Goal: Navigation & Orientation: Find specific page/section

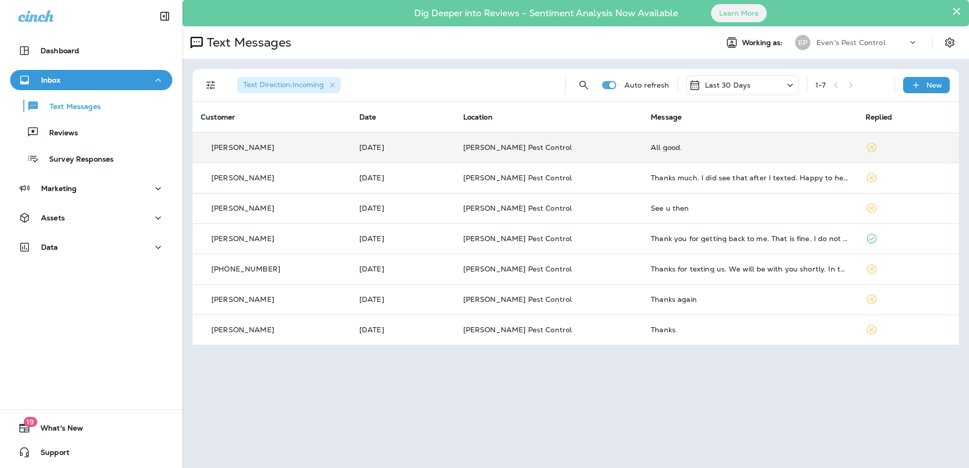
click at [264, 146] on div "[PERSON_NAME]" at bounding box center [272, 147] width 142 height 11
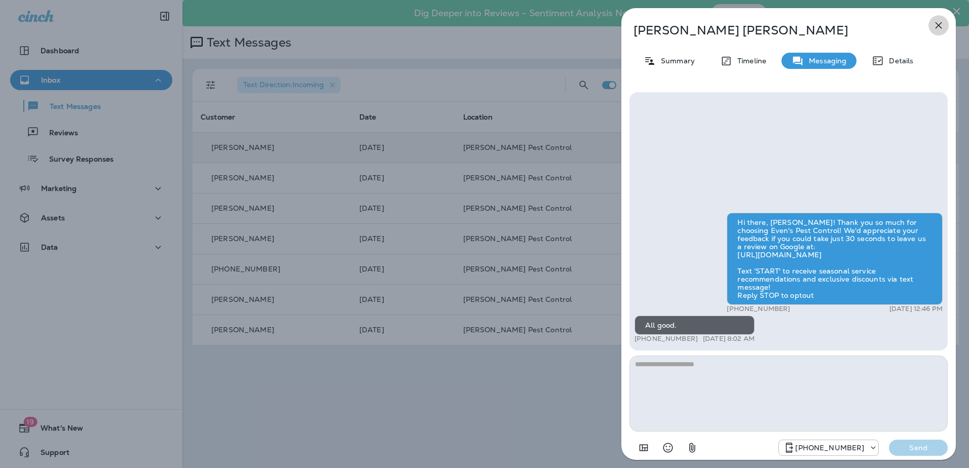
click at [939, 24] on icon "button" at bounding box center [938, 25] width 7 height 7
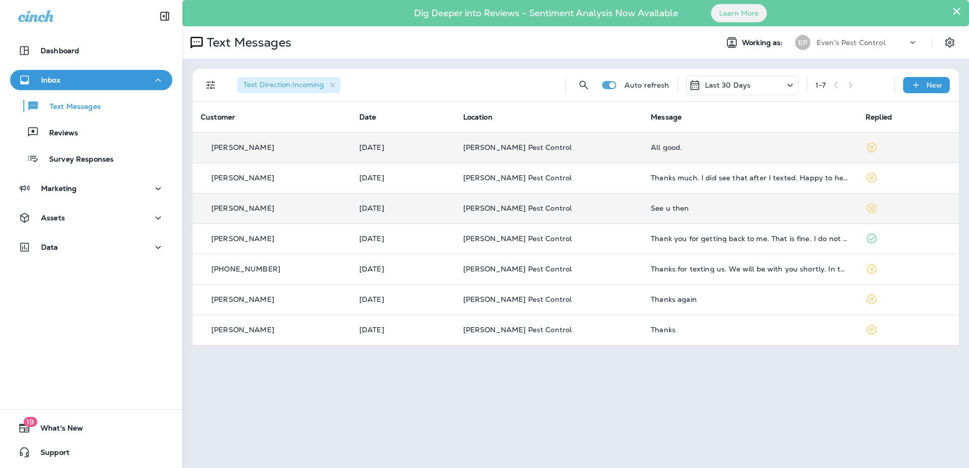
click at [232, 208] on p "[PERSON_NAME]" at bounding box center [242, 208] width 63 height 8
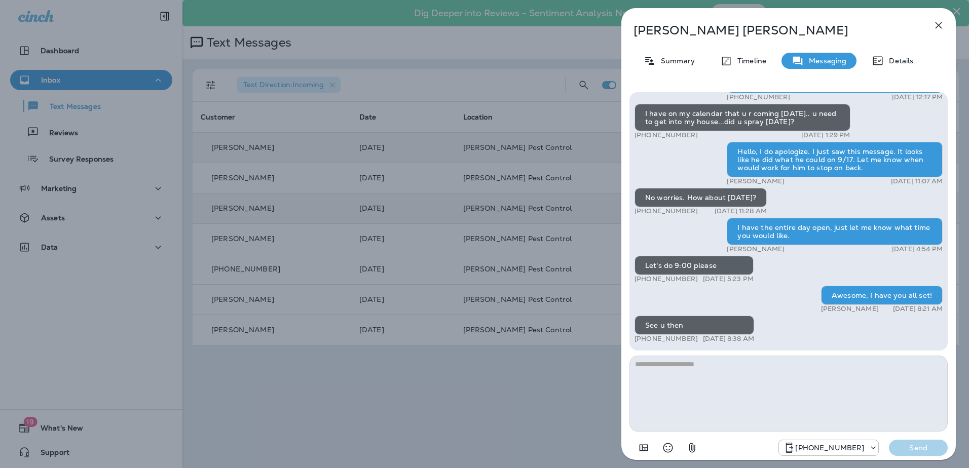
click at [940, 20] on icon "button" at bounding box center [938, 25] width 12 height 12
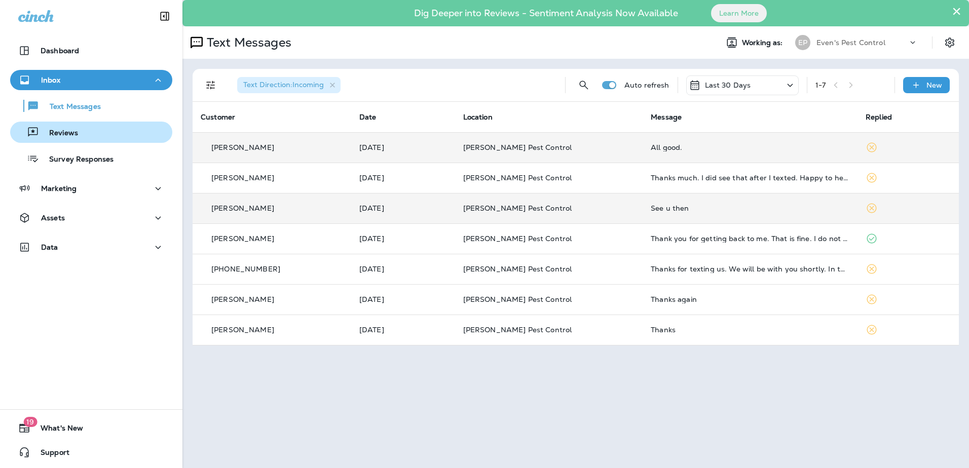
click at [99, 139] on div "Reviews" at bounding box center [91, 132] width 154 height 15
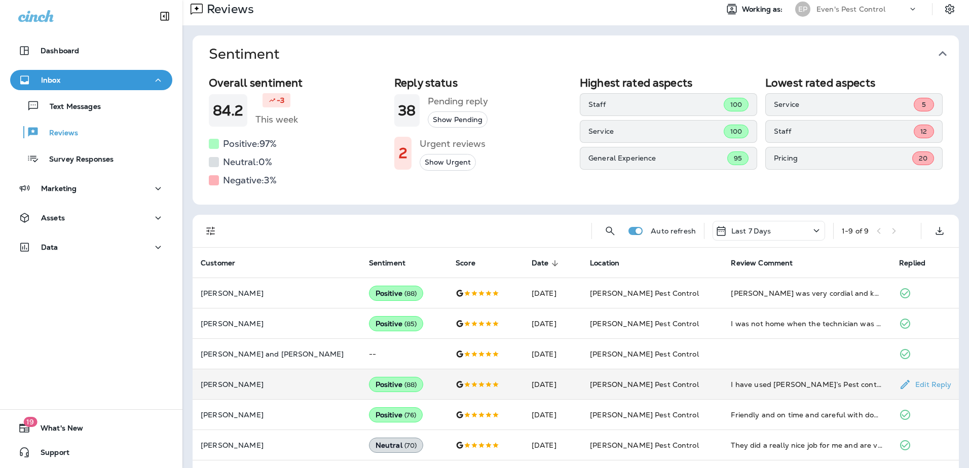
scroll to position [26, 0]
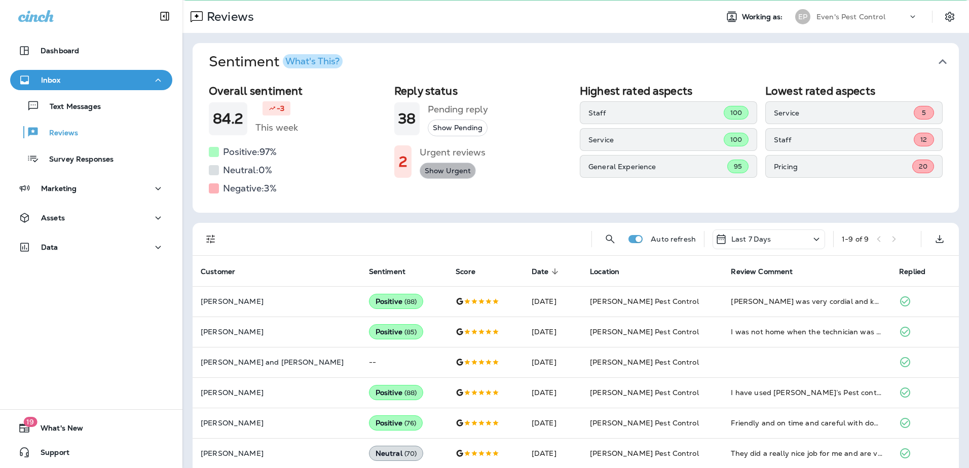
click at [433, 168] on button "Show Urgent" at bounding box center [447, 171] width 56 height 17
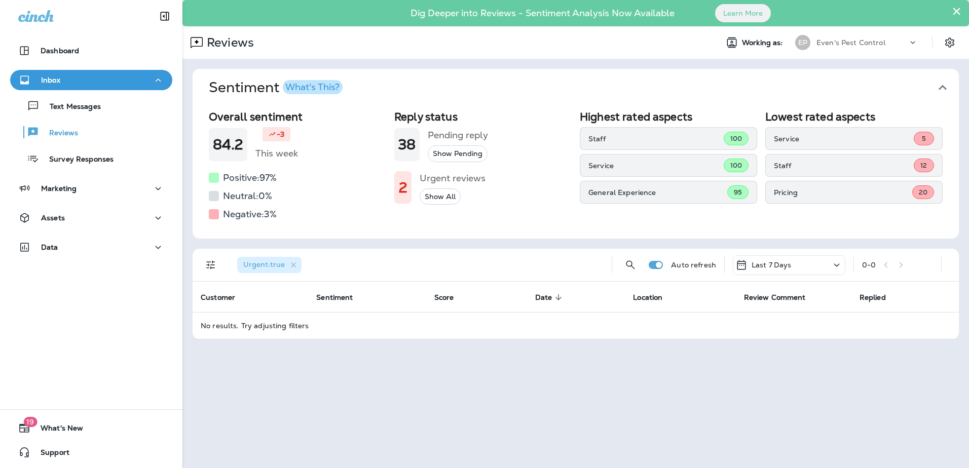
click at [436, 195] on button "Show All" at bounding box center [439, 196] width 41 height 17
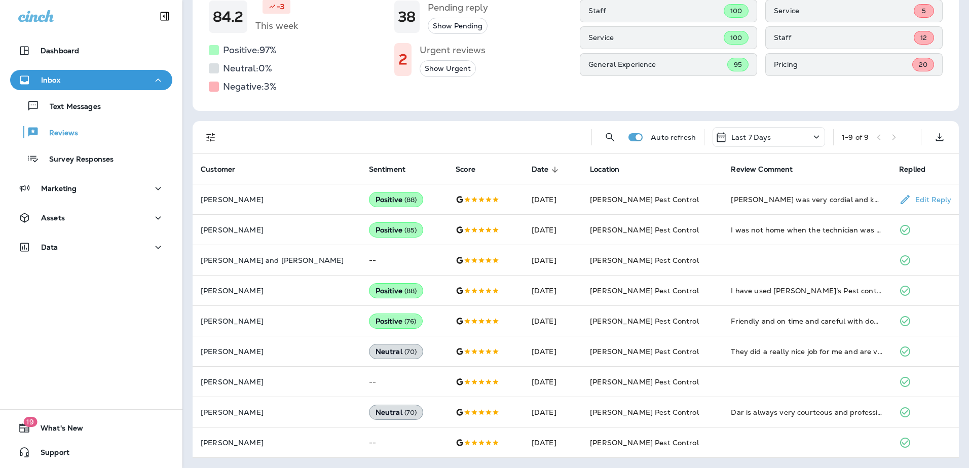
scroll to position [127, 0]
click at [79, 78] on div "Inbox" at bounding box center [91, 80] width 146 height 13
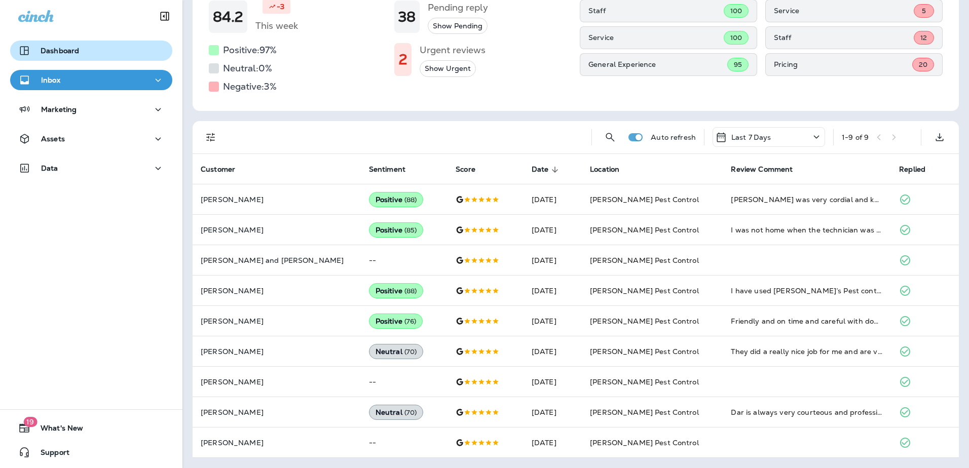
click at [76, 54] on p "Dashboard" at bounding box center [60, 51] width 38 height 8
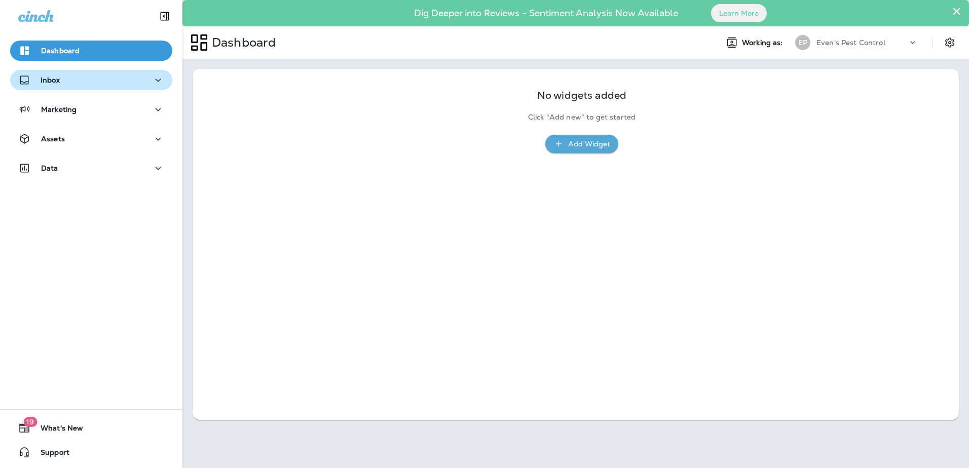
click at [59, 82] on p "Inbox" at bounding box center [50, 80] width 19 height 8
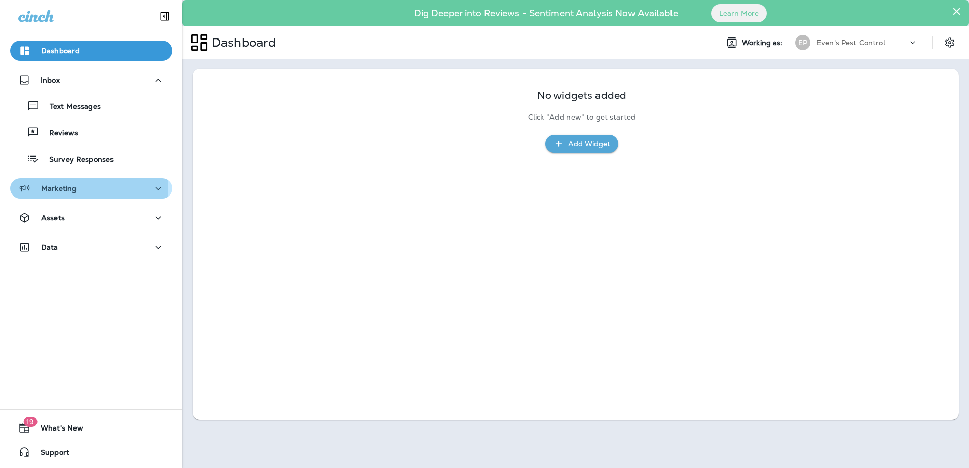
click at [57, 187] on p "Marketing" at bounding box center [58, 188] width 35 height 8
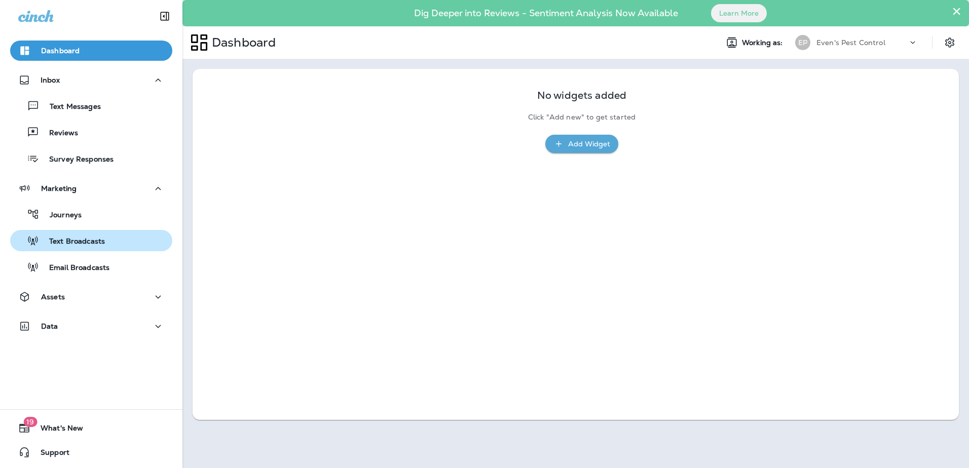
click at [68, 241] on p "Text Broadcasts" at bounding box center [72, 242] width 66 height 10
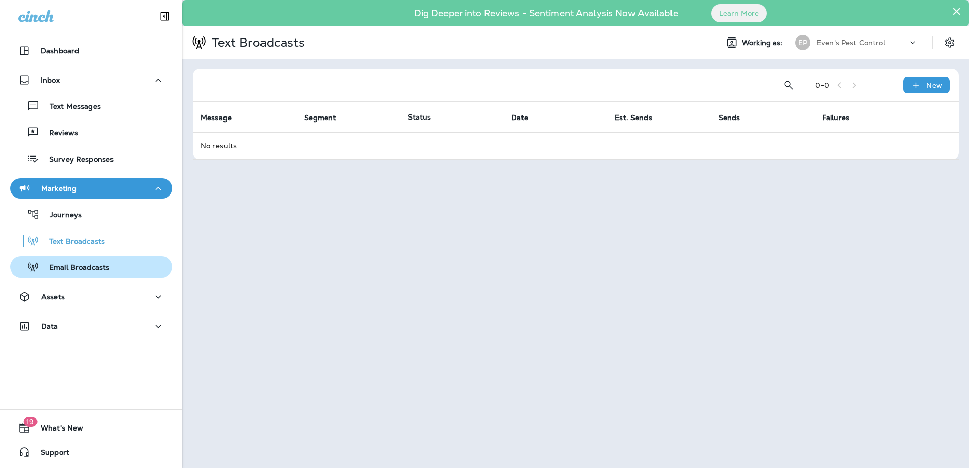
click at [71, 265] on p "Email Broadcasts" at bounding box center [74, 268] width 70 height 10
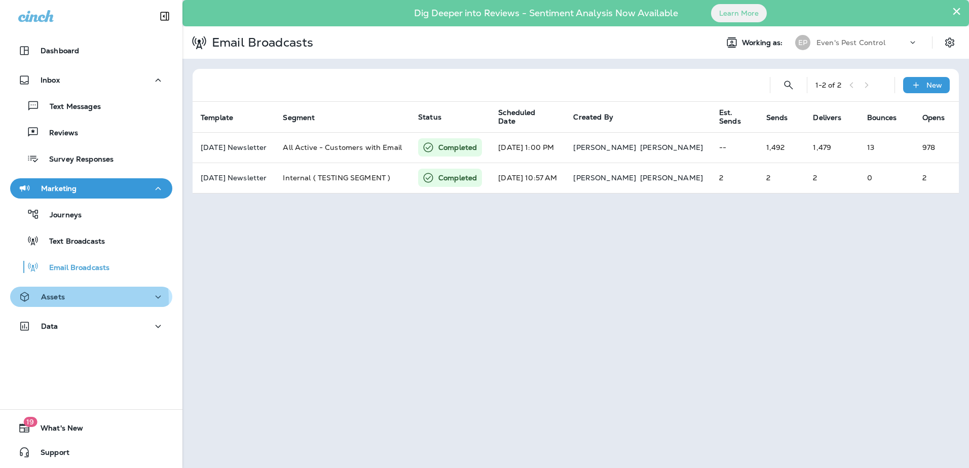
click at [59, 300] on p "Assets" at bounding box center [53, 297] width 24 height 8
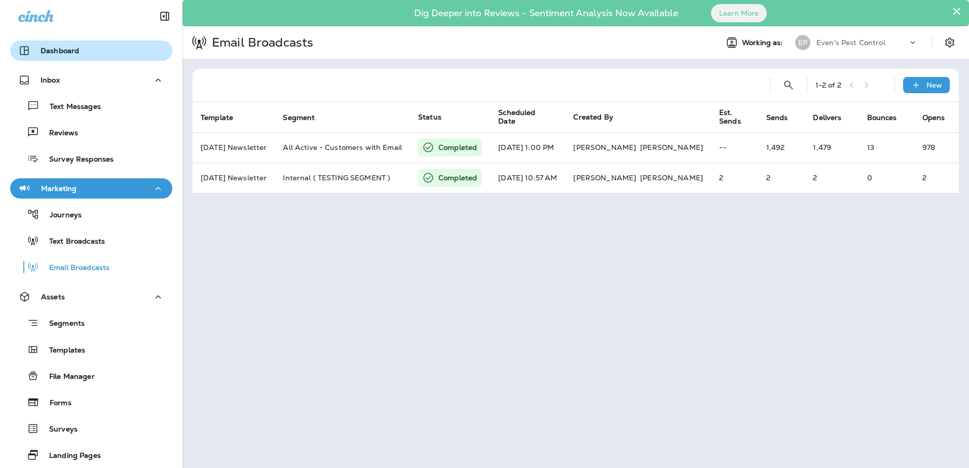
click at [56, 53] on p "Dashboard" at bounding box center [60, 51] width 38 height 8
